Goal: Information Seeking & Learning: Learn about a topic

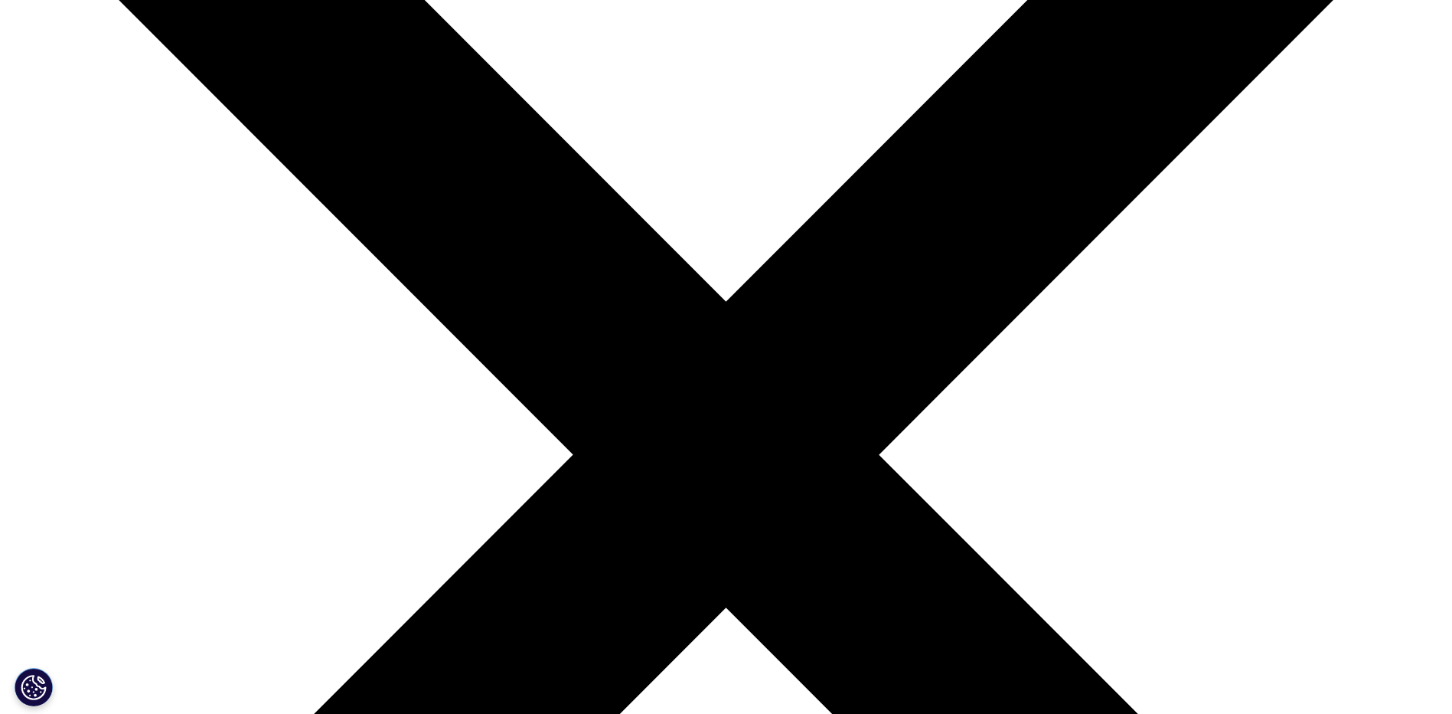
scroll to position [459, 0]
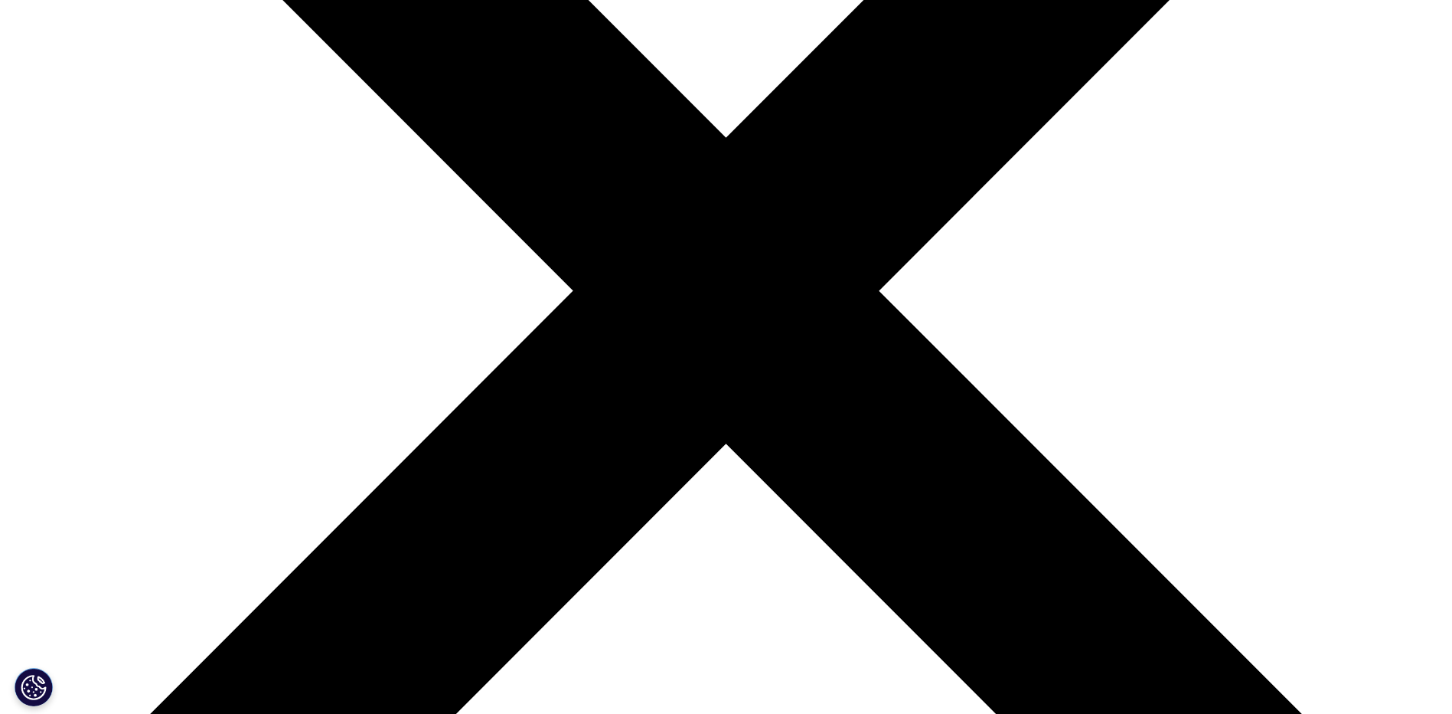
scroll to position [459, 0]
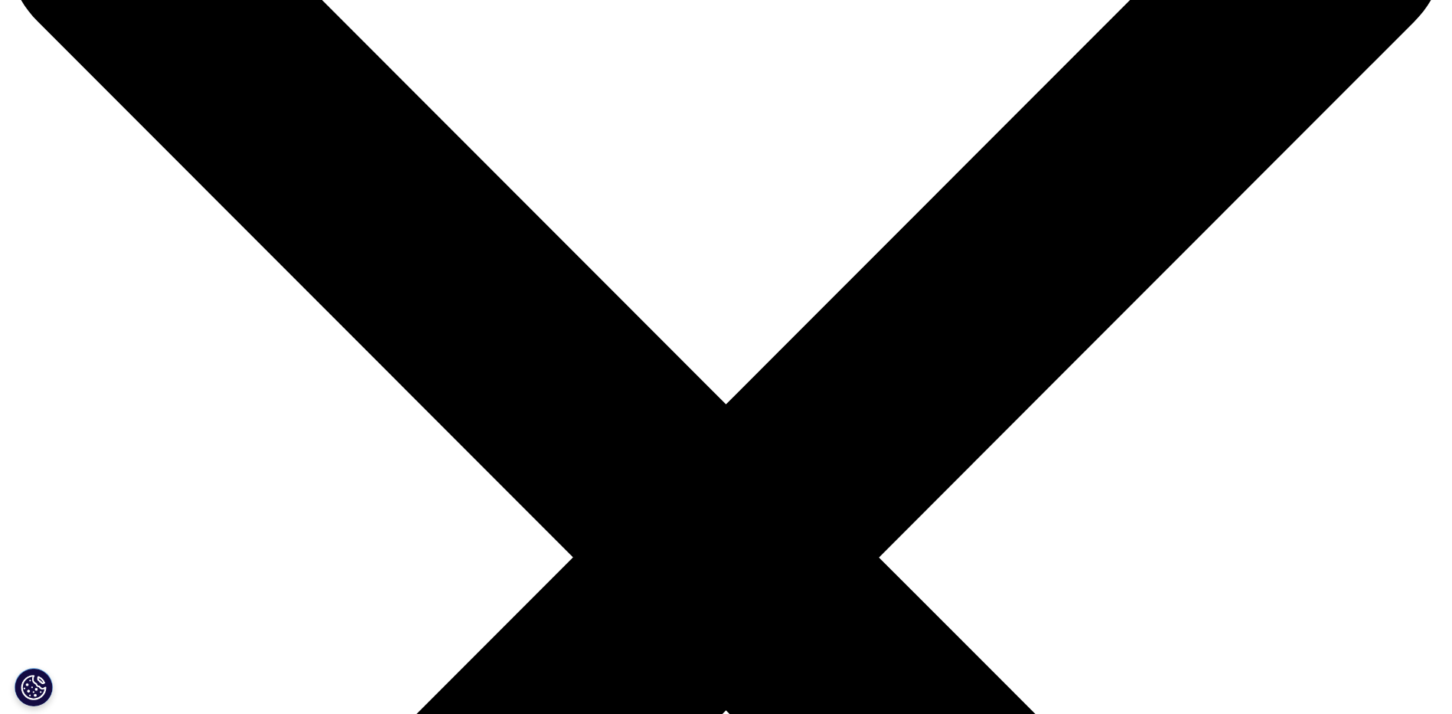
scroll to position [230, 0]
